Goal: Task Accomplishment & Management: Manage account settings

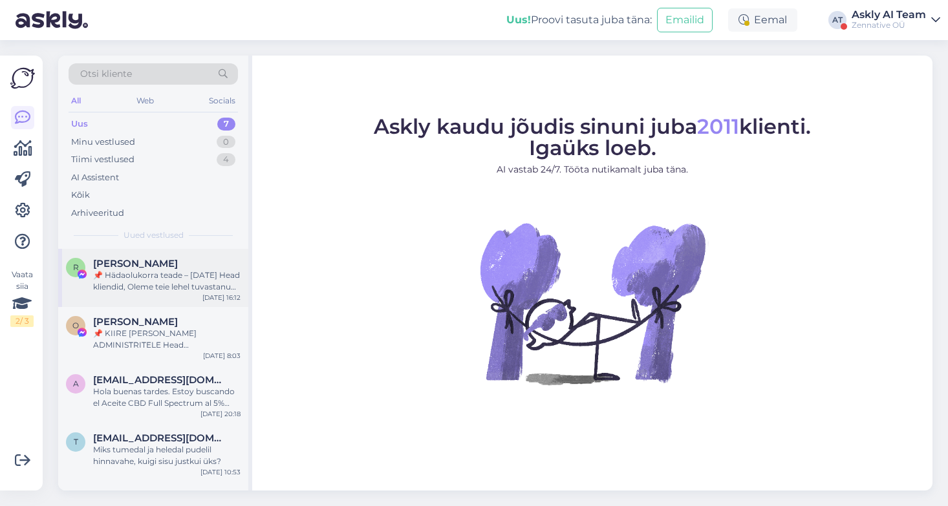
click at [169, 274] on div "📌 Hädaolukorra teade – [DATE] Head kliendid, Oleme teie lehel tuvastanud sisu, …" at bounding box center [166, 281] width 147 height 23
click at [174, 157] on div "Tiimi vestlused 4" at bounding box center [153, 160] width 169 height 18
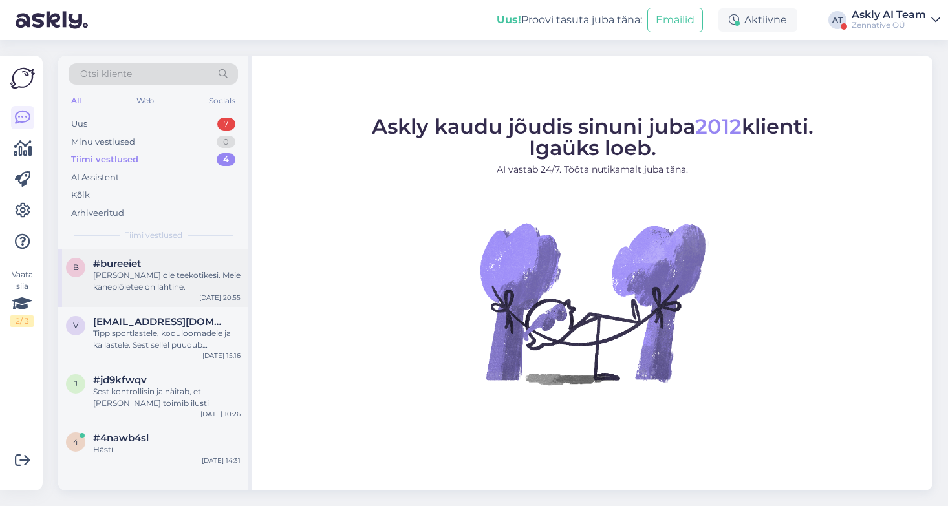
click at [173, 281] on div "[PERSON_NAME] ole teekotikesi. Meie kanepiõietee on lahtine." at bounding box center [166, 281] width 147 height 23
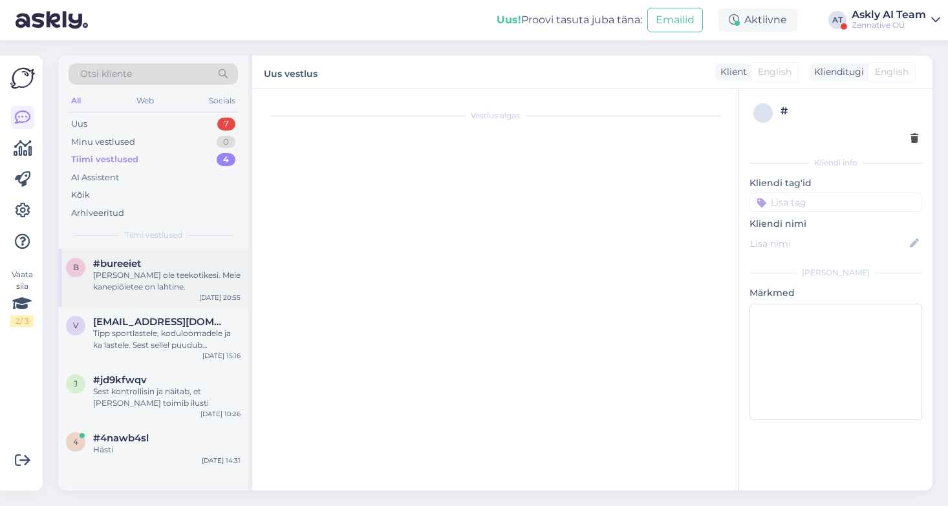
scroll to position [32, 0]
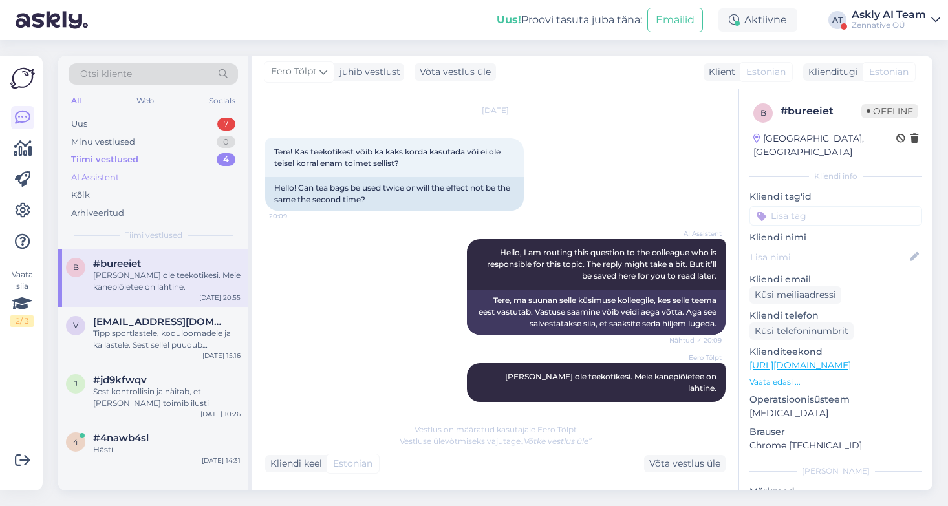
click at [111, 177] on div "AI Assistent" at bounding box center [95, 177] width 48 height 13
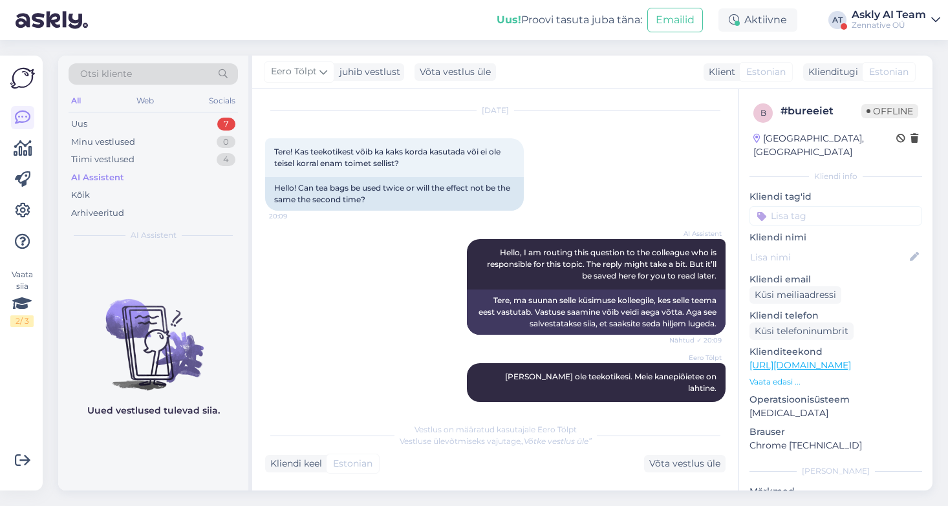
click at [111, 177] on div "AI Assistent" at bounding box center [97, 177] width 53 height 13
click at [105, 144] on div "Minu vestlused" at bounding box center [103, 142] width 64 height 13
click at [79, 115] on div "Uus 7" at bounding box center [153, 124] width 169 height 18
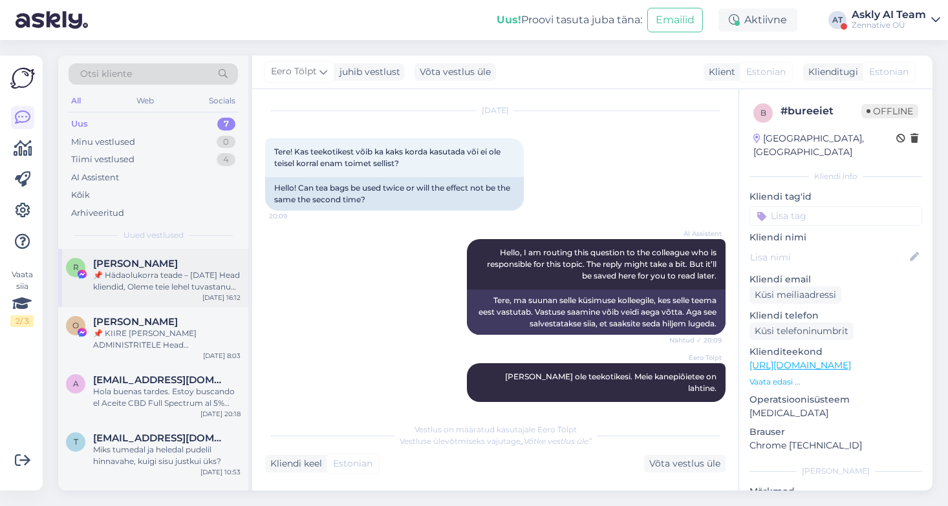
click at [159, 274] on div "📌 Hädaolukorra teade – [DATE] Head kliendid, Oleme teie lehel tuvastanud sisu, …" at bounding box center [166, 281] width 147 height 23
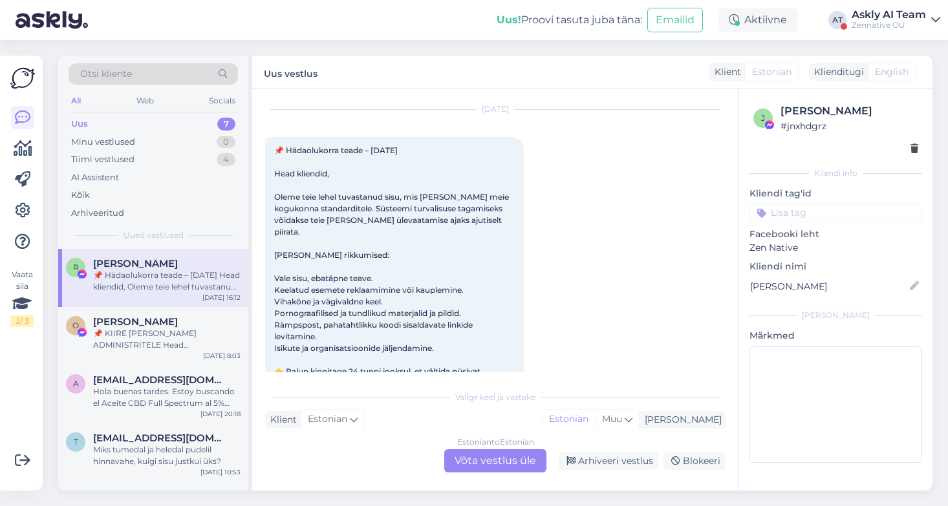
scroll to position [0, 0]
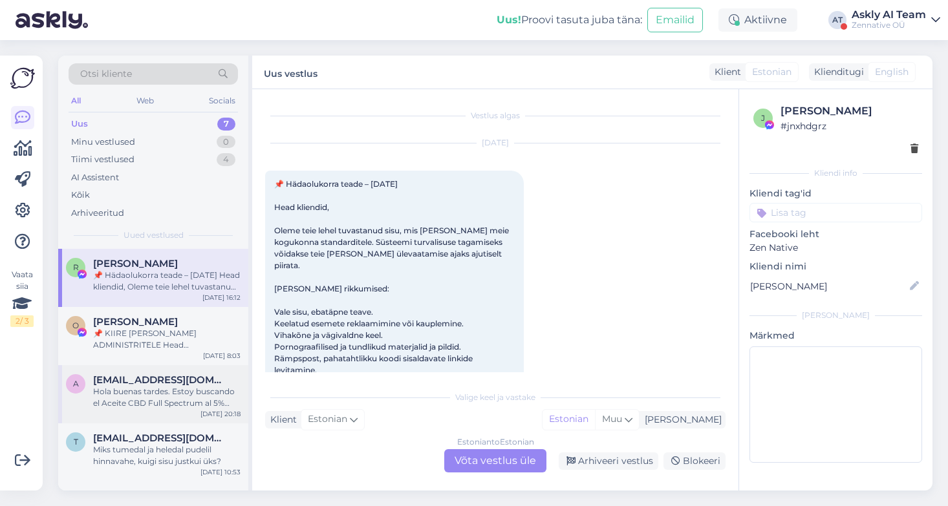
click at [174, 389] on div "Hola buenas tardes. Estoy buscando el Aceite CBD Full Spectrum al 5% para uso v…" at bounding box center [166, 397] width 147 height 23
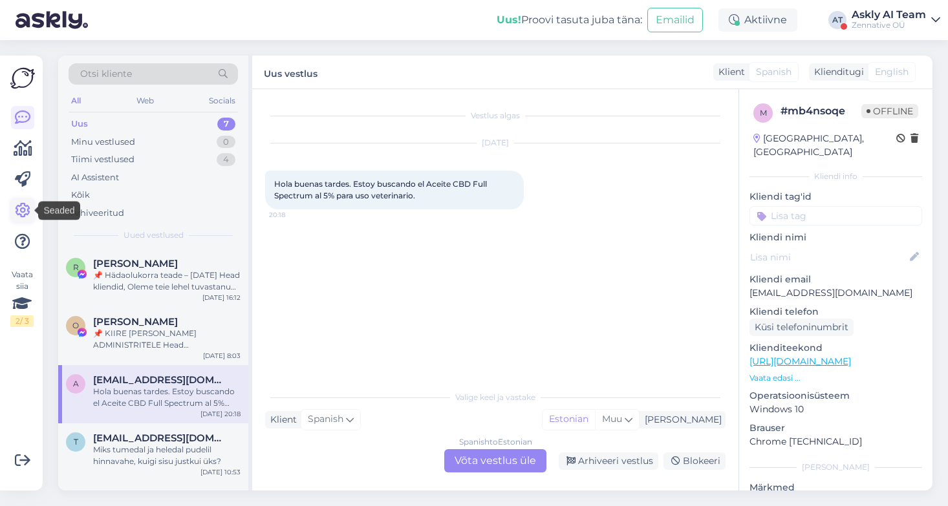
click at [20, 208] on icon at bounding box center [23, 211] width 16 height 16
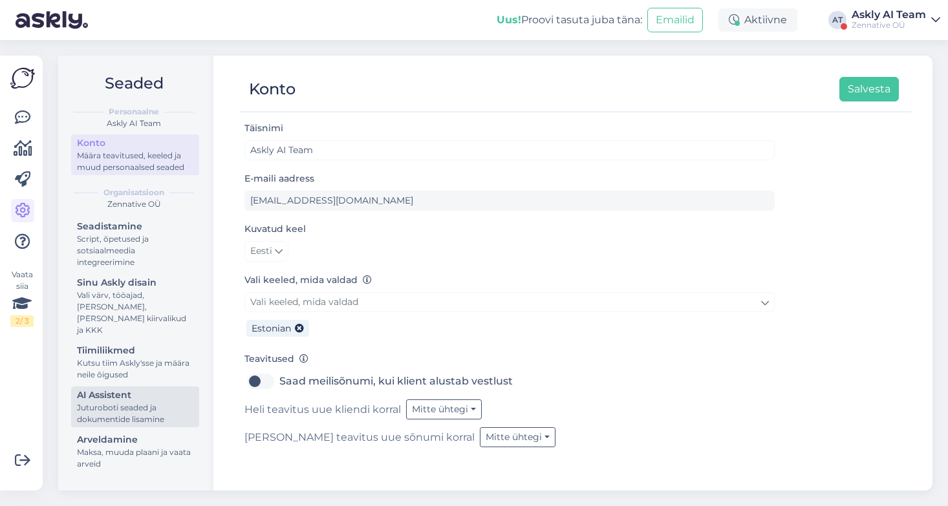
click at [137, 402] on div "Juturoboti seaded ja dokumentide lisamine" at bounding box center [135, 413] width 116 height 23
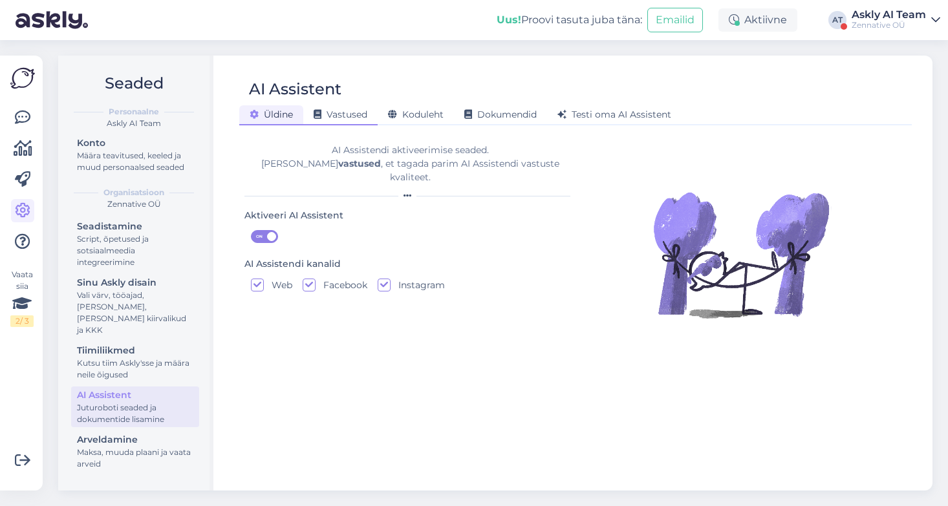
click at [357, 114] on span "Vastused" at bounding box center [341, 115] width 54 height 12
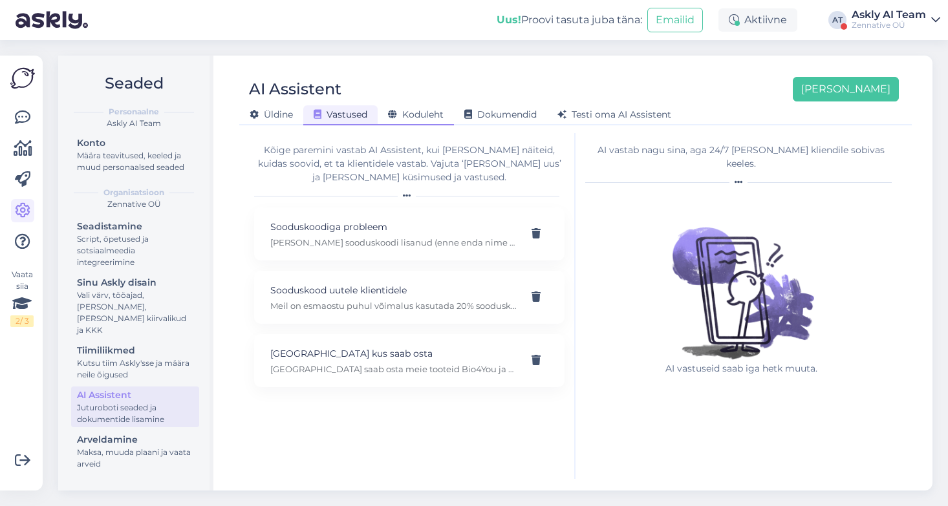
click at [427, 116] on span "Koduleht" at bounding box center [416, 115] width 56 height 12
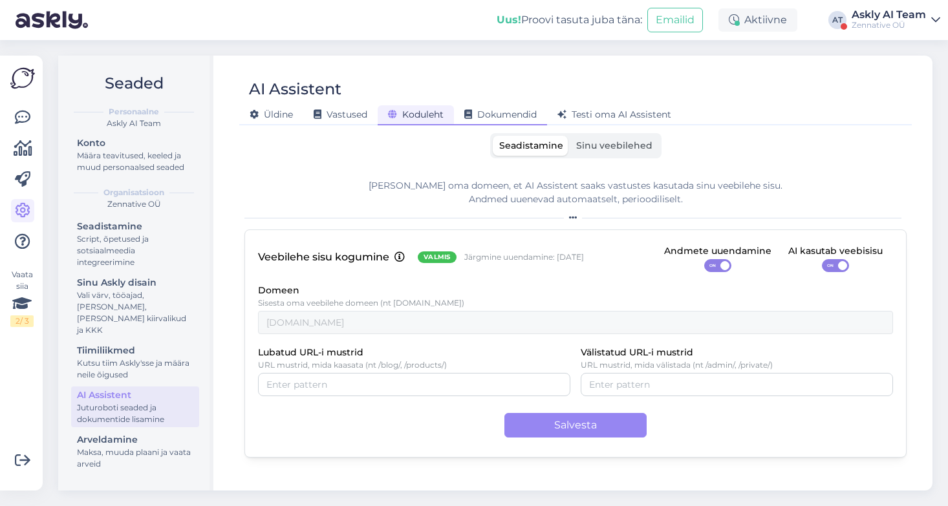
click at [507, 116] on span "Dokumendid" at bounding box center [500, 115] width 72 height 12
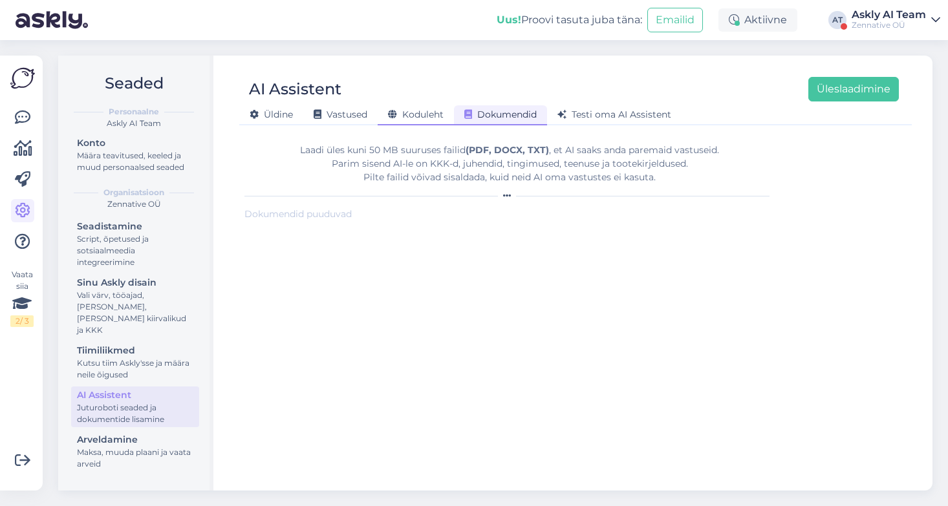
click at [408, 112] on span "Koduleht" at bounding box center [416, 115] width 56 height 12
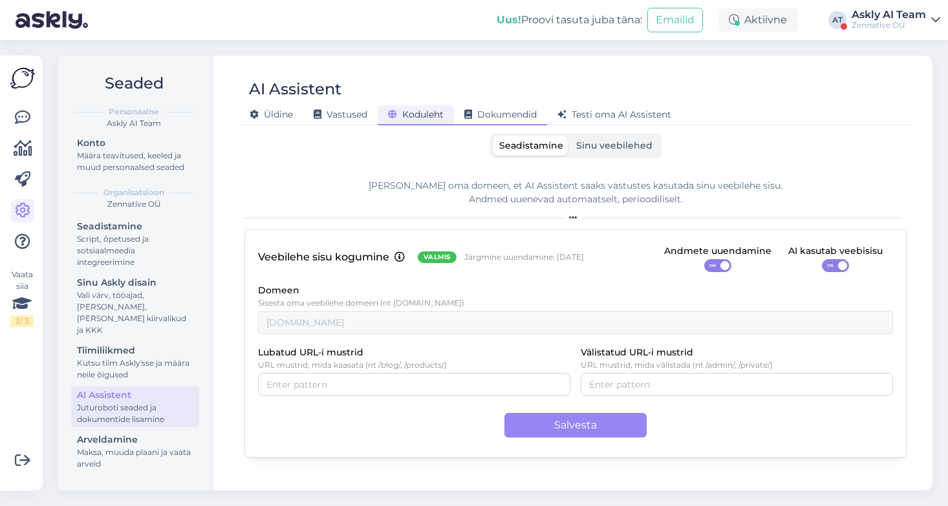
click at [498, 122] on div "Dokumendid" at bounding box center [500, 115] width 93 height 20
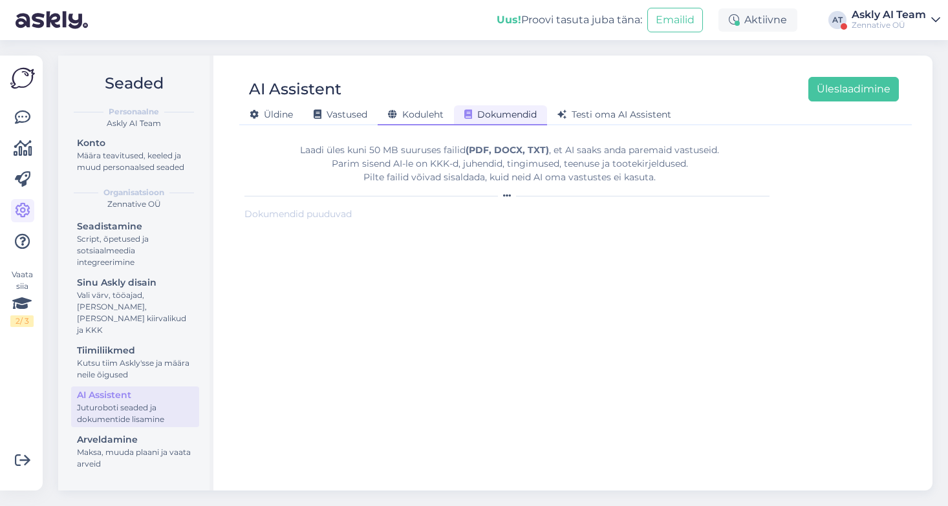
click at [424, 114] on span "Koduleht" at bounding box center [416, 115] width 56 height 12
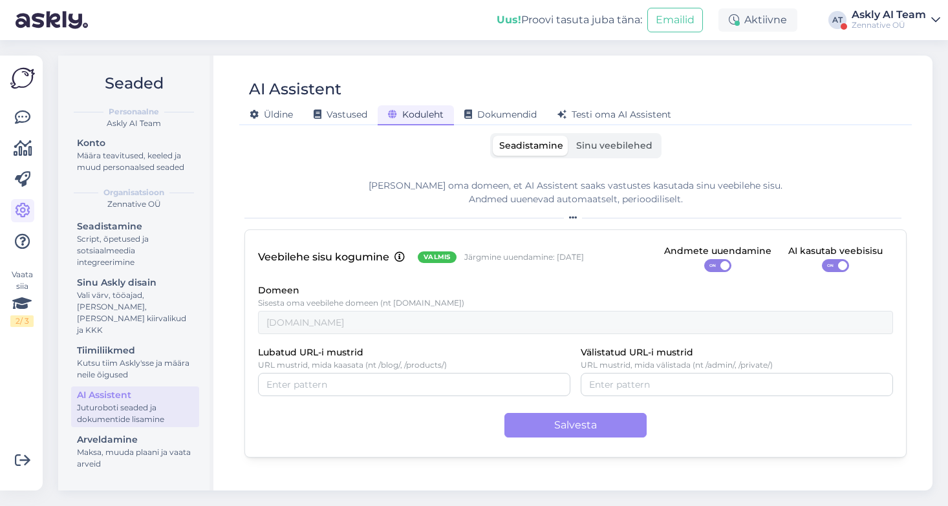
click at [615, 140] on label "Sinu veebilehed" at bounding box center [614, 146] width 89 height 20
click at [570, 136] on input "Sinu veebilehed" at bounding box center [570, 136] width 0 height 0
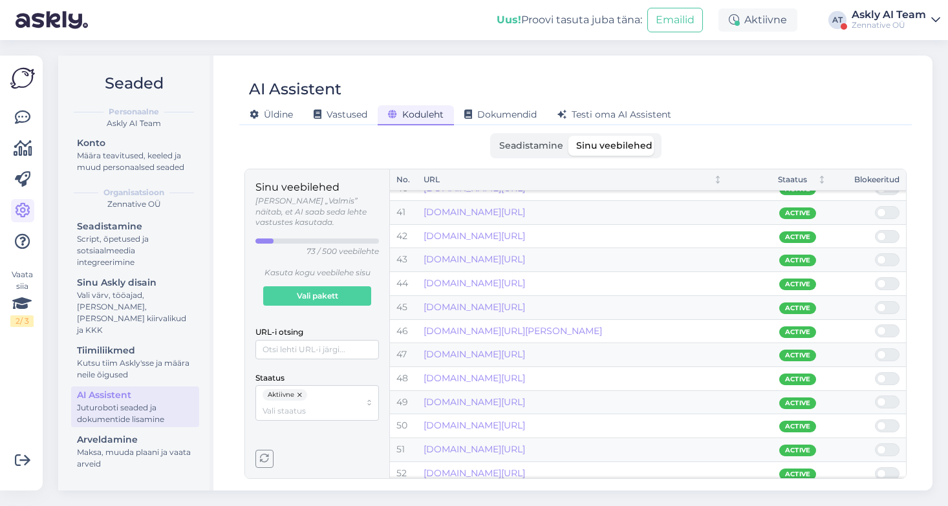
scroll to position [1445, 0]
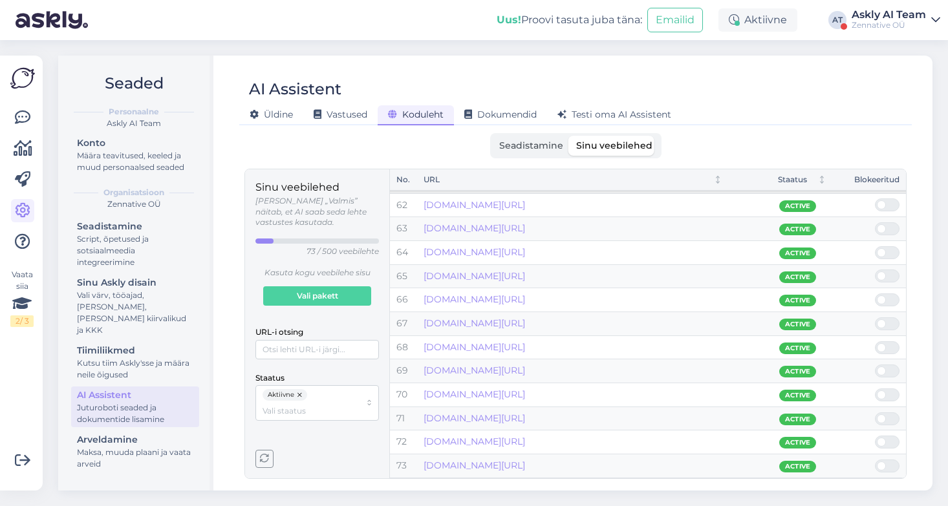
click at [298, 389] on button "button" at bounding box center [300, 395] width 13 height 12
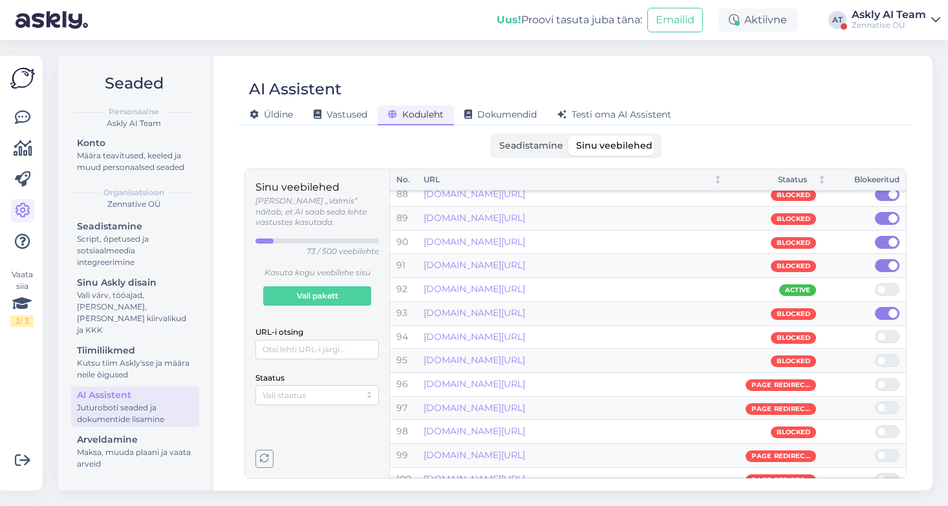
scroll to position [2086, 0]
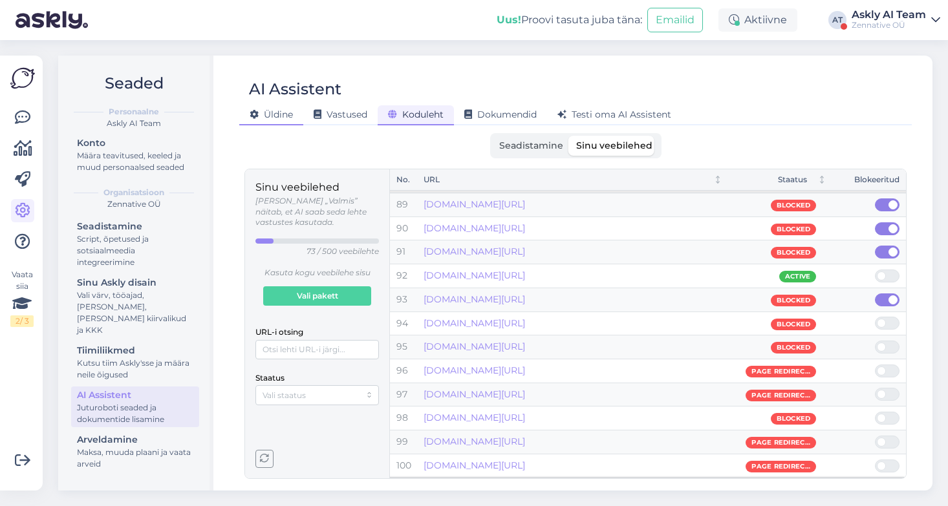
click at [277, 116] on span "Üldine" at bounding box center [271, 115] width 43 height 12
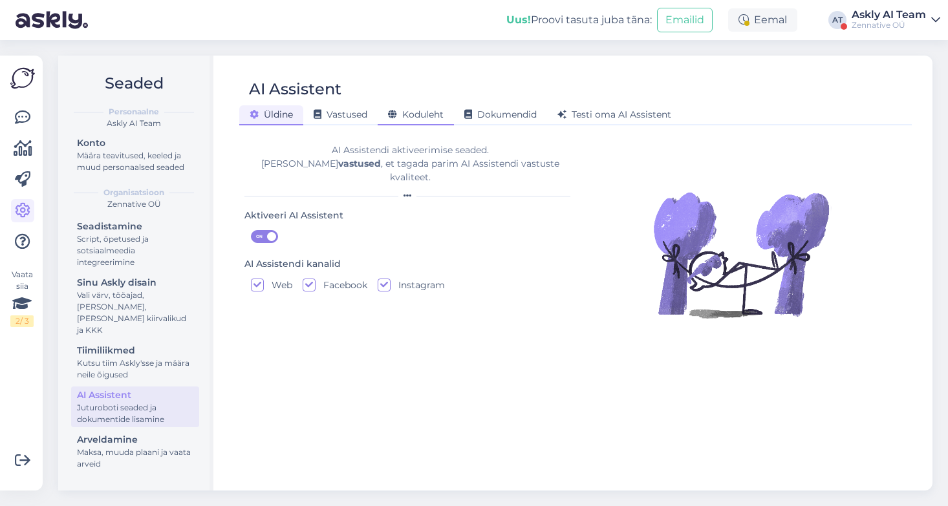
click at [428, 108] on div "Koduleht" at bounding box center [416, 115] width 76 height 20
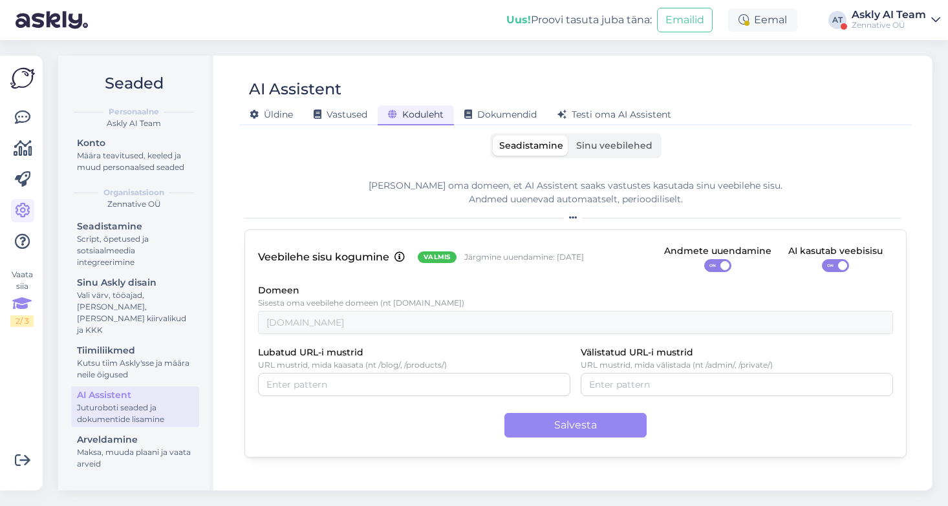
click at [21, 283] on div "Vaata siia 2 / 3" at bounding box center [21, 298] width 23 height 58
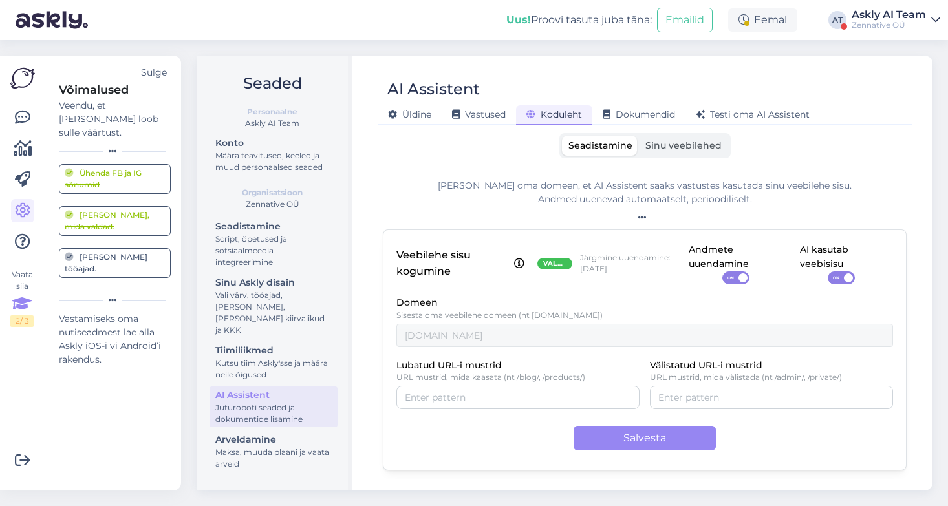
click at [156, 73] on div "Sulge" at bounding box center [154, 73] width 26 height 14
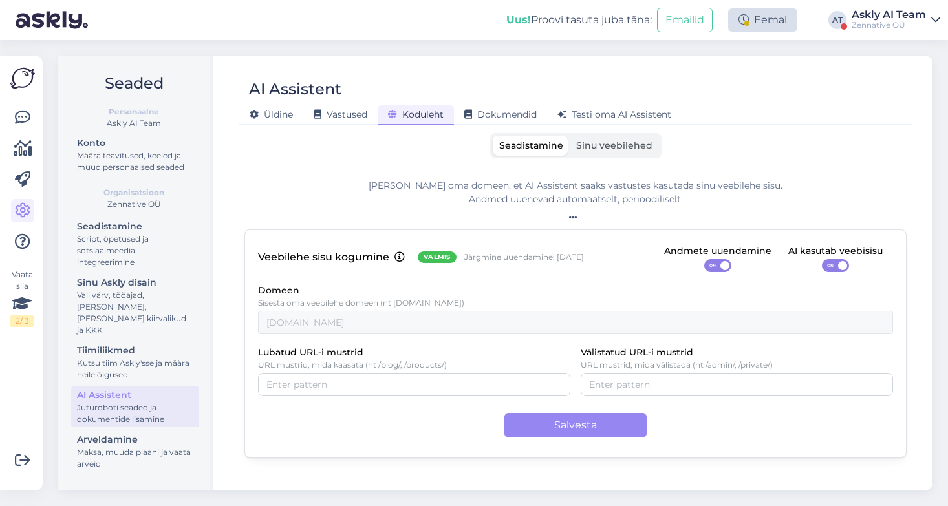
click at [751, 17] on div "Eemal" at bounding box center [762, 19] width 69 height 23
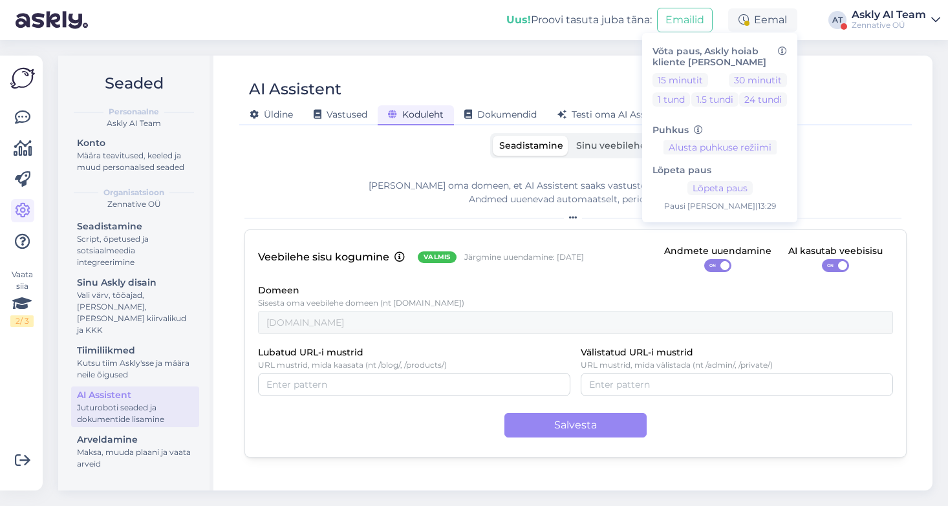
click at [842, 121] on div "[PERSON_NAME] Vastused Koduleht Dokumendid [PERSON_NAME] oma AI Assistent" at bounding box center [569, 113] width 660 height 23
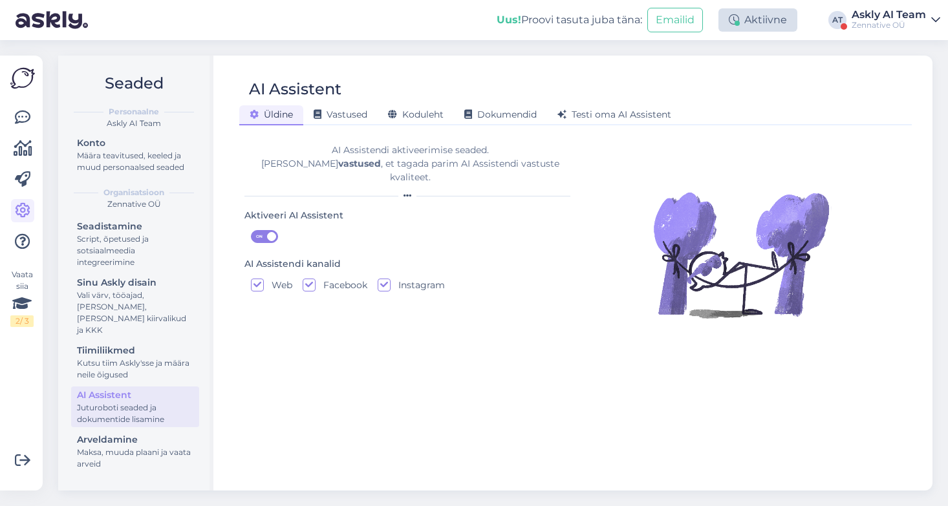
click at [760, 27] on div "Aktiivne" at bounding box center [758, 19] width 79 height 23
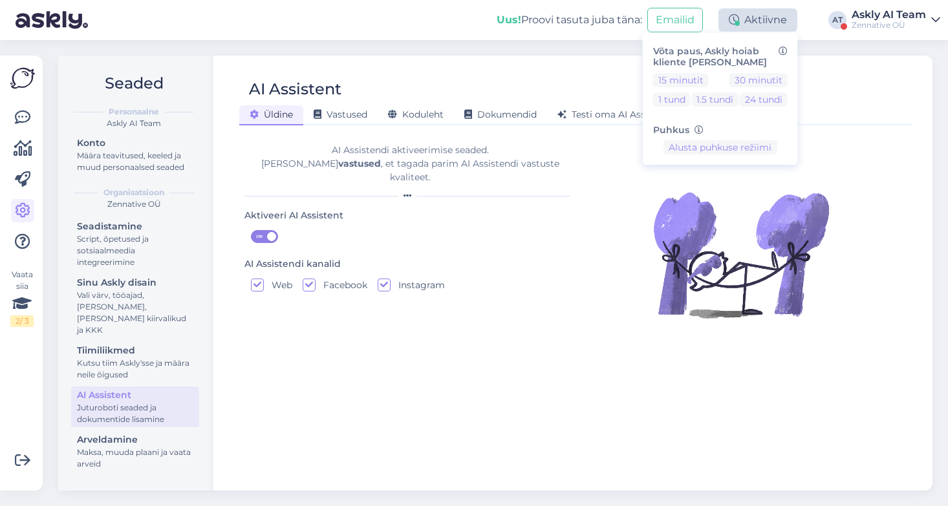
click at [760, 27] on div "Aktiivne" at bounding box center [758, 19] width 79 height 23
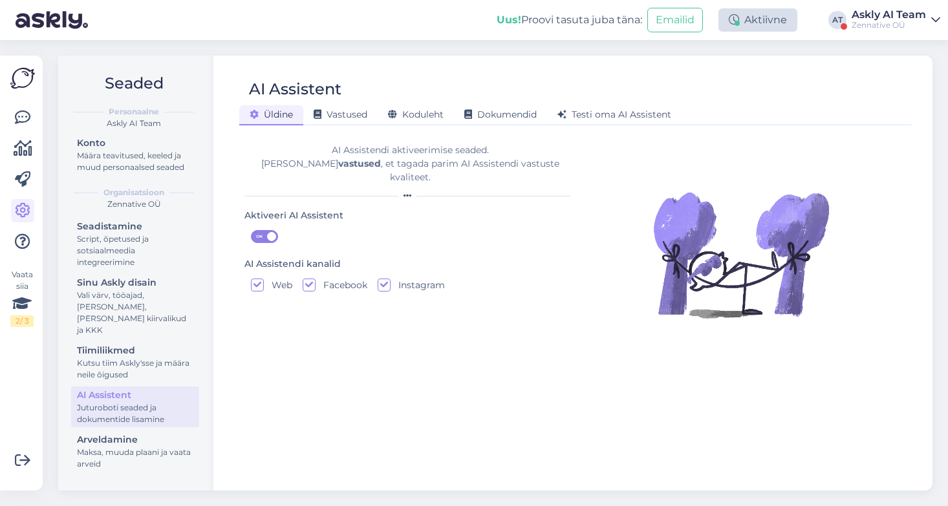
click at [760, 27] on div "Aktiivne" at bounding box center [758, 19] width 79 height 23
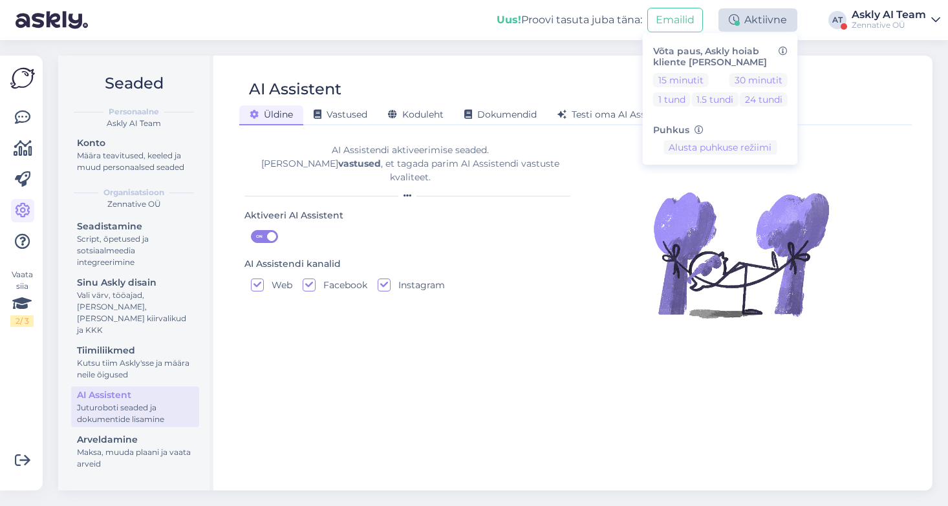
click at [760, 27] on div "Aktiivne" at bounding box center [758, 19] width 79 height 23
